Goal: Task Accomplishment & Management: Complete application form

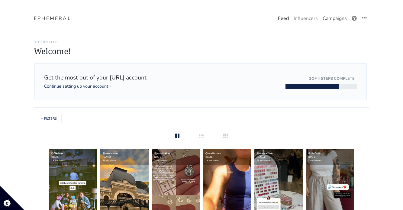
click at [335, 17] on link "Campaigns" at bounding box center [335, 18] width 29 height 12
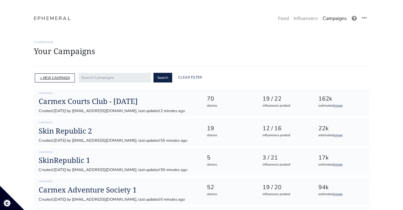
click at [64, 77] on link "+ NEW CAMPAIGN" at bounding box center [55, 78] width 30 height 5
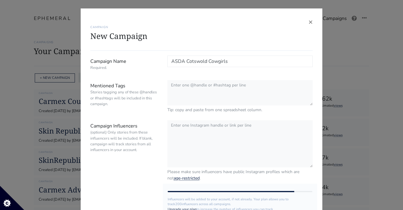
type input "ASDA Cotswold Cowgirls"
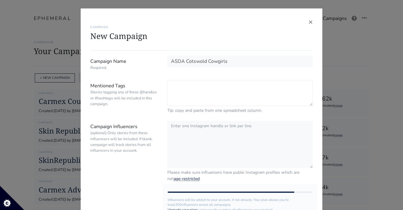
click at [190, 89] on textarea "Mentioned Tags Stories tagging any of these @handles or #hashtags will be inclu…" at bounding box center [240, 93] width 145 height 26
paste textarea "[URL][DOMAIN_NAME][PERSON_NAME]"
paste textarea "https://www.instagram.com/adeleptty/?hl=en"
type textarea "https://www.instagram.com/saroop.k.s/ https://www.instagram.com/adeleptty/"
click at [259, 131] on textarea "Campaign Influencers (optional) Only stories from these influencers will be inc…" at bounding box center [240, 144] width 145 height 48
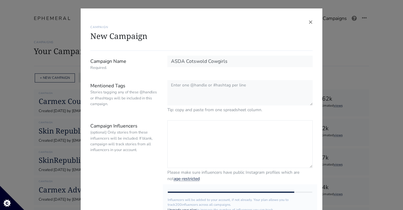
paste textarea "https://www.instagram.com/saroop.k.s/ https://www.instagram.com/adeleptty/"
paste textarea "https://www.instagram.com/helenanderz/?hl=en"
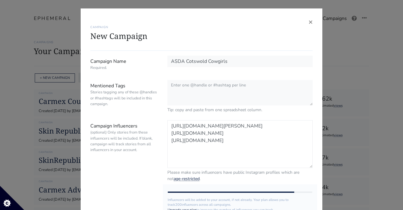
paste textarea "https://www.instagram.com/chloephillips_sw/?hl=en"
paste textarea "https://www.instagram.com/ellashire/?hl=en-gb"
paste textarea "https://www.instagram.com/fellaby/?hl=en"
paste textarea "https://www.instagram.com/livi.deane/?hl=en"
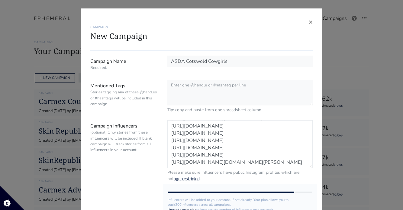
scroll to position [0, 0]
drag, startPoint x: 258, startPoint y: 136, endPoint x: 170, endPoint y: 135, distance: 88.0
click at [170, 135] on textarea "https://www.instagram.com/saroop.k.s/ https://www.instagram.com/adeleptty/ http…" at bounding box center [240, 144] width 145 height 48
drag, startPoint x: 253, startPoint y: 162, endPoint x: 172, endPoint y: 162, distance: 81.4
click at [172, 162] on textarea "https://www.instagram.com/saroop.k.s/ https://www.instagram.com/adeleptty/ http…" at bounding box center [240, 144] width 145 height 48
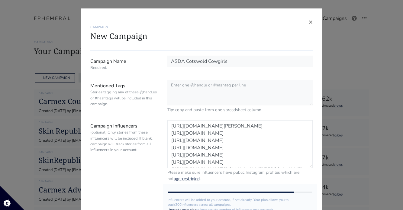
click at [260, 134] on textarea "https://www.instagram.com/saroop.k.s/ https://www.instagram.com/adeleptty/ http…" at bounding box center [240, 144] width 145 height 48
paste textarea "https://www.instagram.com/fellaby/"
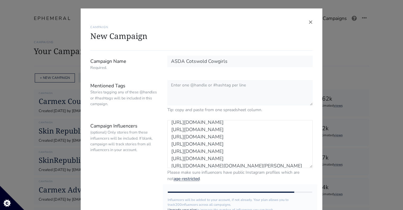
scroll to position [13, 0]
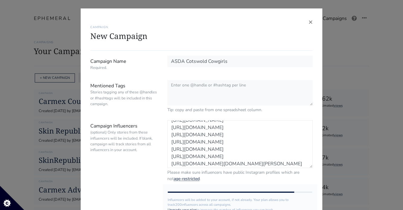
drag, startPoint x: 274, startPoint y: 142, endPoint x: 163, endPoint y: 141, distance: 111.3
click at [163, 141] on div "Campaign Influencers (optional) Only stories from these influencers will be inc…" at bounding box center [202, 151] width 232 height 62
click at [254, 128] on textarea "https://www.instagram.com/saroop.k.s/ https://www.instagram.com/adeleptty/ http…" at bounding box center [240, 144] width 145 height 48
paste textarea "https://www.instagram.com/chloephillips_sw/"
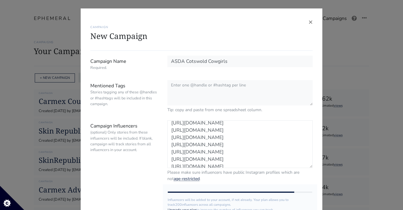
drag, startPoint x: 273, startPoint y: 152, endPoint x: 168, endPoint y: 153, distance: 104.3
click at [168, 153] on textarea "https://www.instagram.com/saroop.k.s/ https://www.instagram.com/adeleptty/ http…" at bounding box center [240, 144] width 145 height 48
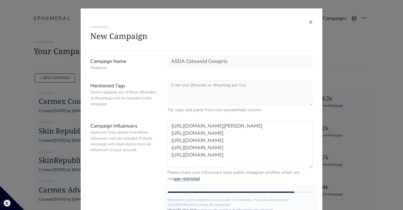
scroll to position [1, 0]
drag, startPoint x: 257, startPoint y: 126, endPoint x: 163, endPoint y: 126, distance: 93.7
click at [163, 126] on div "https://www.instagram.com/saroop.k.s/ https://www.instagram.com/adeleptty/ http…" at bounding box center [240, 151] width 155 height 62
click at [278, 141] on textarea "https://www.instagram.com/adeleptty/ https://www.instagram.com/fellaby/ https:/…" at bounding box center [240, 144] width 145 height 48
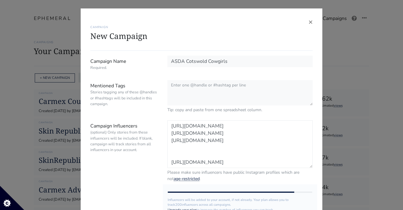
paste textarea "https://www.instagram.com/saroop.k.s/"
paste textarea "https://www.instagram.com/motherhood_styled/?hl=en"
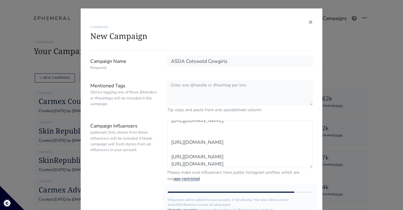
scroll to position [51, 0]
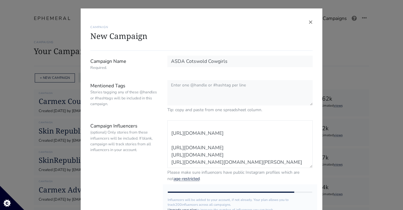
drag, startPoint x: 257, startPoint y: 154, endPoint x: 173, endPoint y: 154, distance: 84.4
click at [173, 154] on textarea "https://www.instagram.com/adeleptty/ https://www.instagram.com/fellaby/ https:/…" at bounding box center [240, 144] width 145 height 48
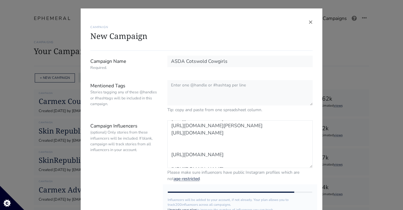
scroll to position [21, 0]
click at [243, 141] on textarea "https://www.instagram.com/adeleptty/ https://www.instagram.com/fellaby/ https:/…" at bounding box center [240, 144] width 145 height 48
paste textarea "https://www.instagram.com/livi.deane/"
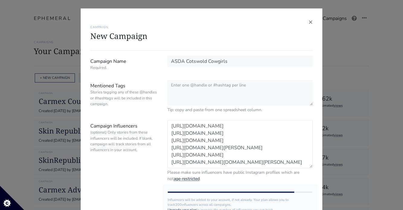
scroll to position [44, 0]
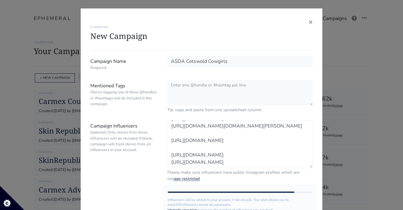
drag, startPoint x: 259, startPoint y: 150, endPoint x: 168, endPoint y: 149, distance: 90.7
click at [168, 149] on textarea "https://www.instagram.com/adeleptty/ https://www.instagram.com/fellaby/ https:/…" at bounding box center [240, 144] width 145 height 48
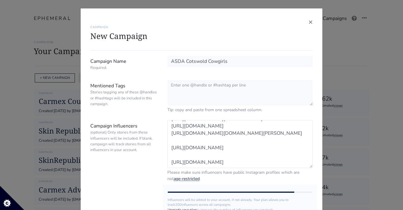
scroll to position [36, 0]
click at [229, 132] on textarea "https://www.instagram.com/adeleptty/ https://www.instagram.com/fellaby/ https:/…" at bounding box center [240, 144] width 145 height 48
paste textarea "https://www.instagram.com/ellashire/"
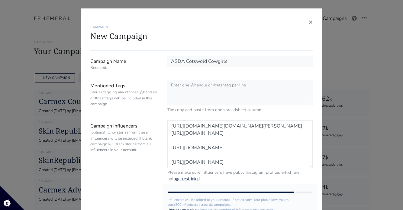
scroll to position [44, 0]
paste textarea "https://www.instagram.com/florenceeyres/?hl=en"
click at [231, 151] on textarea "https://www.instagram.com/adeleptty/ https://www.instagram.com/fellaby/ https:/…" at bounding box center [240, 144] width 145 height 48
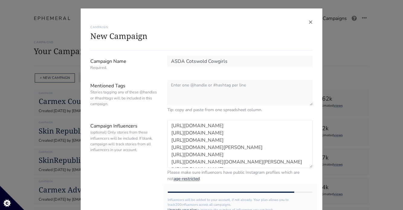
scroll to position [36, 0]
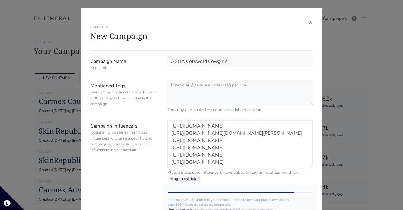
drag, startPoint x: 251, startPoint y: 154, endPoint x: 172, endPoint y: 154, distance: 79.2
click at [172, 154] on textarea "https://www.instagram.com/adeleptty/ https://www.instagram.com/fellaby/ https:/…" at bounding box center [240, 144] width 145 height 48
paste textarea "https://www.instagram.com/thegirlsinlowplaces/?hl=en"
paste textarea "https://www.instagram.com/georgiesinclairartist/?hl=en"
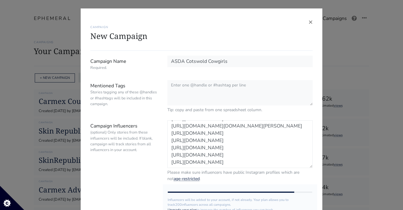
scroll to position [41, 0]
paste textarea "https://www.instagram.com/thecountryroses.uk/?hl=en"
paste textarea "https://www.instagram.com/ukcountryhats/?hl=en"
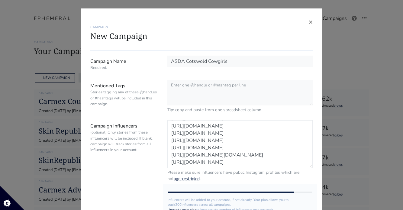
paste textarea "https://www.instagram.com/georgeatasda/?hl=en"
paste textarea "https://www.instagram.com/georgeprteam/?hl=en"
type textarea "https://www.instagram.com/adeleptty/ https://www.instagram.com/fellaby/ https:/…"
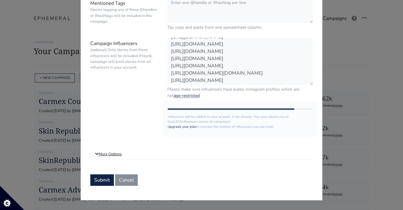
scroll to position [50, 0]
click at [99, 157] on link "More Options" at bounding box center [201, 154] width 223 height 11
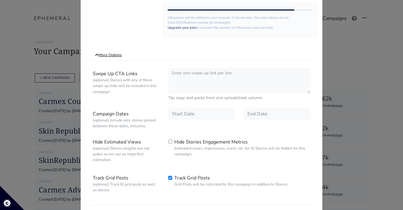
scroll to position [182, 0]
click at [195, 116] on input "text" at bounding box center [201, 113] width 67 height 11
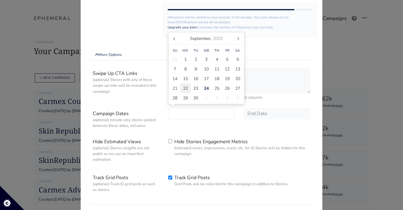
click at [185, 88] on span "22" at bounding box center [185, 88] width 5 height 6
click at [237, 39] on icon at bounding box center [238, 39] width 10 height 10
click at [207, 86] on span "22" at bounding box center [206, 88] width 5 height 6
click at [176, 42] on icon at bounding box center [175, 39] width 10 height 10
click at [186, 88] on span "22" at bounding box center [185, 88] width 5 height 6
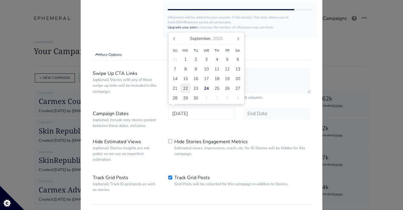
type input "2025-09-22"
click at [269, 118] on input "text" at bounding box center [277, 113] width 67 height 11
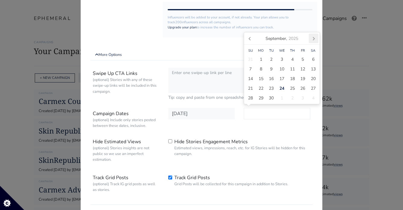
click at [313, 36] on icon at bounding box center [314, 39] width 10 height 10
click at [251, 40] on icon at bounding box center [251, 39] width 10 height 10
click at [314, 40] on icon at bounding box center [314, 39] width 10 height 10
click at [262, 68] on span "6" at bounding box center [261, 69] width 2 height 6
type input "2025-10-06"
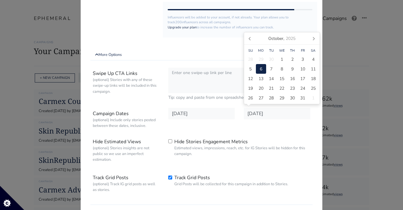
click at [245, 133] on div "Swipe Up CTA Links (optional) Stories with any of these swipe-up links will be …" at bounding box center [201, 135] width 223 height 140
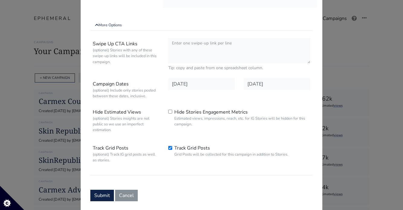
scroll to position [227, 0]
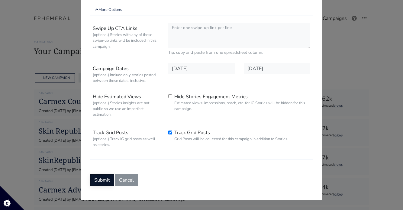
click at [98, 180] on button "Submit" at bounding box center [102, 179] width 24 height 11
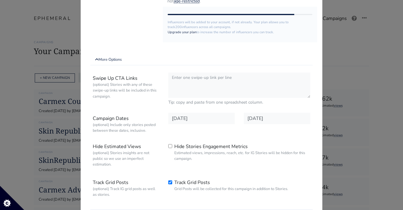
scroll to position [208, 0]
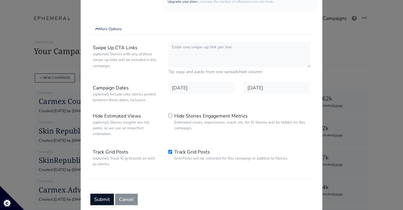
click at [100, 201] on button "Submit" at bounding box center [102, 199] width 24 height 11
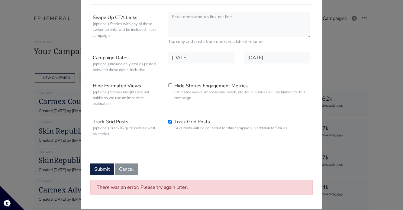
scroll to position [243, 0]
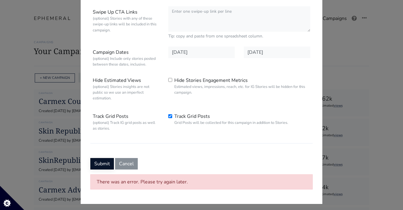
click at [99, 160] on button "Submit" at bounding box center [102, 163] width 24 height 11
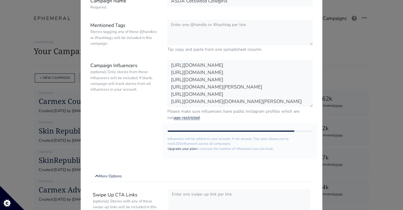
scroll to position [0, 0]
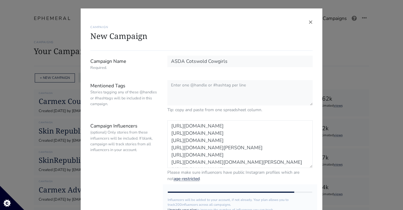
click at [218, 156] on textarea "https://www.instagram.com/adeleptty/ https://www.instagram.com/fellaby/ https:/…" at bounding box center [240, 144] width 145 height 48
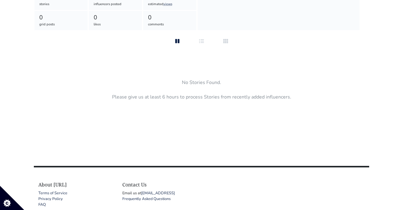
scroll to position [135, 0]
